Goal: Obtain resource: Download file/media

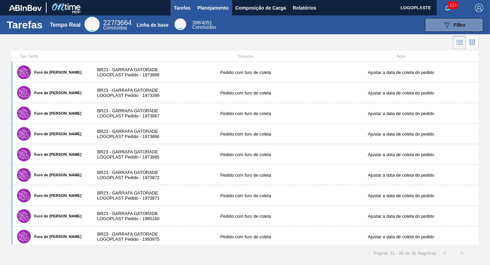
click at [220, 10] on span "Planejamento" at bounding box center [212, 8] width 31 height 8
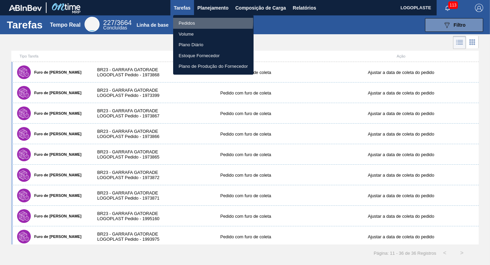
click at [196, 22] on li "Pedidos" at bounding box center [213, 23] width 80 height 11
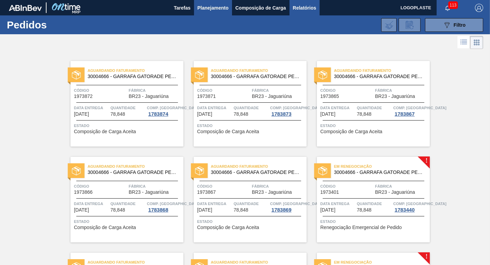
click at [301, 9] on span "Relatórios" at bounding box center [304, 8] width 23 height 8
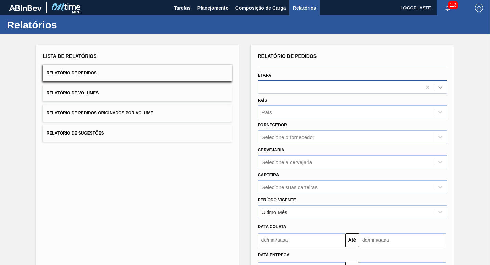
click at [438, 87] on icon at bounding box center [440, 87] width 4 height 2
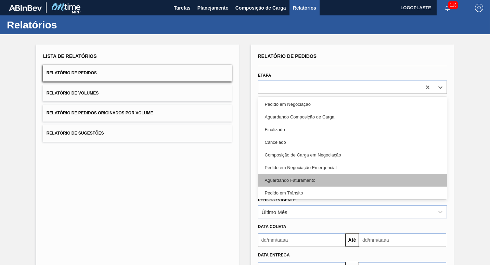
click at [354, 179] on div "Aguardando Faturamento" at bounding box center [352, 180] width 189 height 13
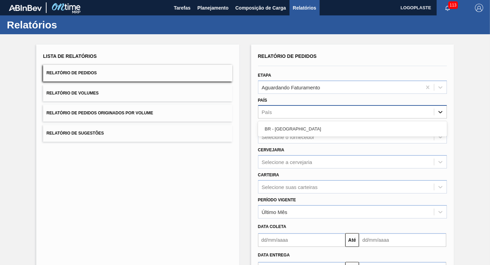
click at [439, 113] on icon at bounding box center [440, 112] width 4 height 2
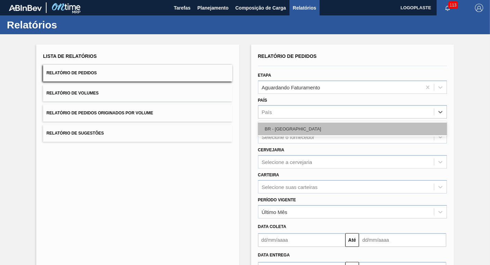
click at [323, 130] on div "BR - [GEOGRAPHIC_DATA]" at bounding box center [352, 128] width 189 height 13
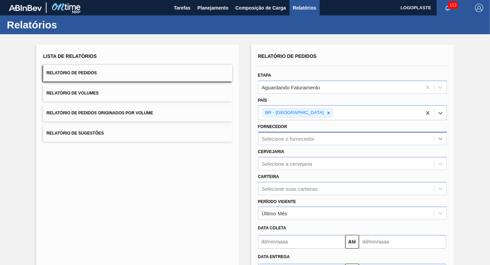
click at [441, 139] on icon at bounding box center [440, 138] width 7 height 7
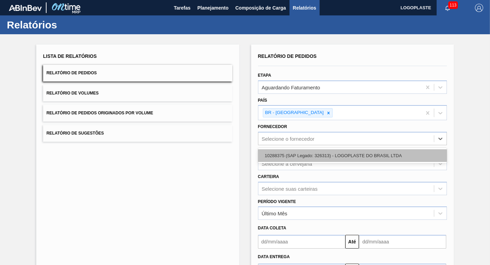
click at [378, 154] on div "10288375 (SAP Legado: 326313) - LOGOPLASTE DO BRASIL LTDA" at bounding box center [352, 155] width 189 height 13
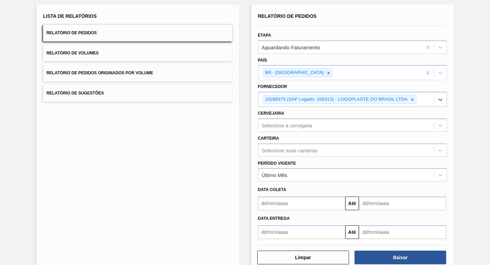
scroll to position [55, 0]
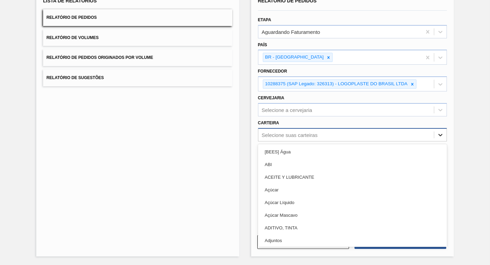
click at [438, 136] on icon at bounding box center [440, 134] width 7 height 7
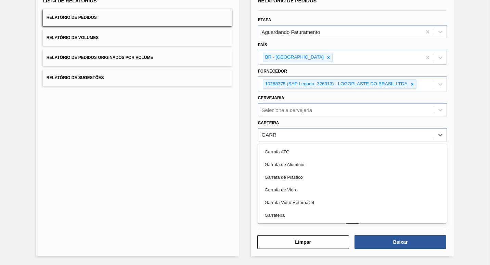
type input "GARRA"
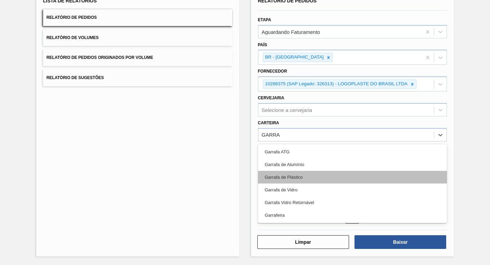
click at [294, 178] on div "Garrafa de Plástico" at bounding box center [352, 177] width 189 height 13
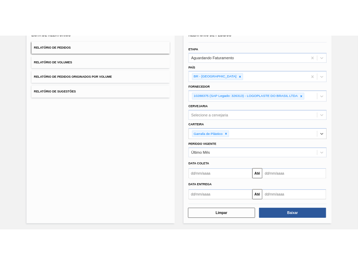
scroll to position [57, 0]
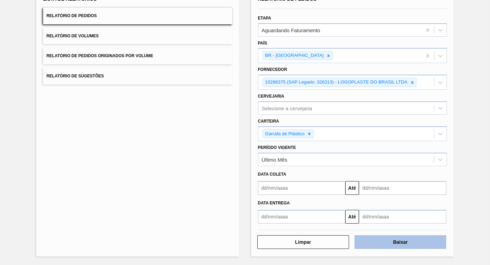
click at [390, 242] on button "Baixar" at bounding box center [400, 242] width 92 height 14
